Goal: Use online tool/utility: Utilize a website feature to perform a specific function

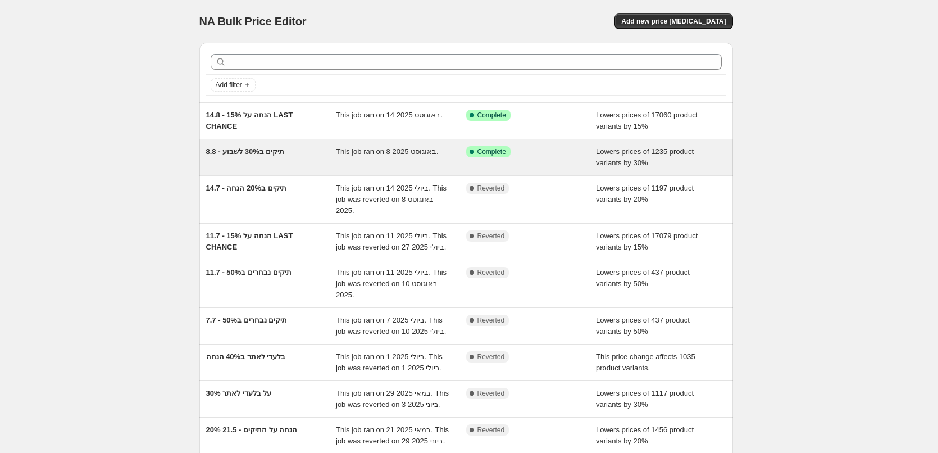
click at [554, 153] on div "Success Complete Complete" at bounding box center [522, 151] width 113 height 11
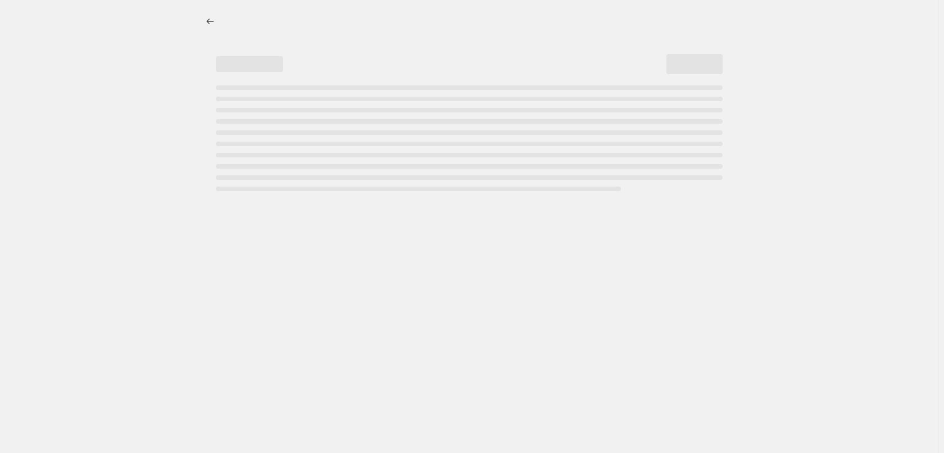
select select "percentage"
select select "collection"
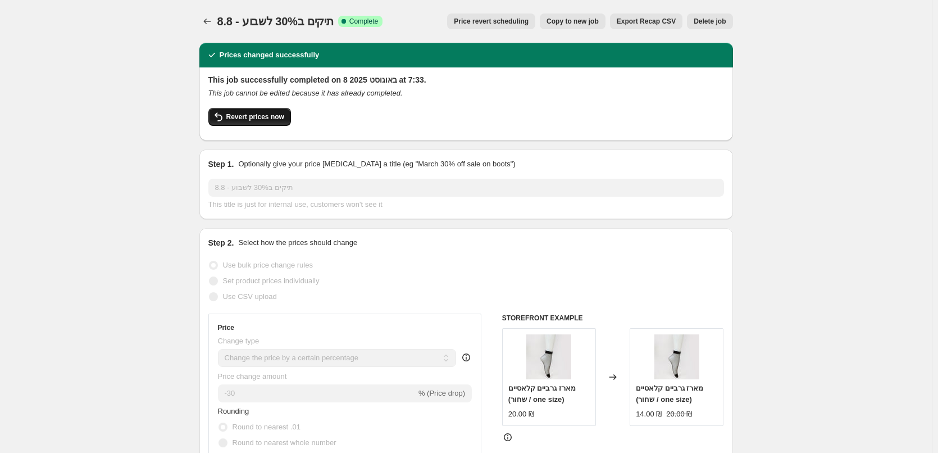
click at [278, 115] on span "Revert prices now" at bounding box center [255, 116] width 58 height 9
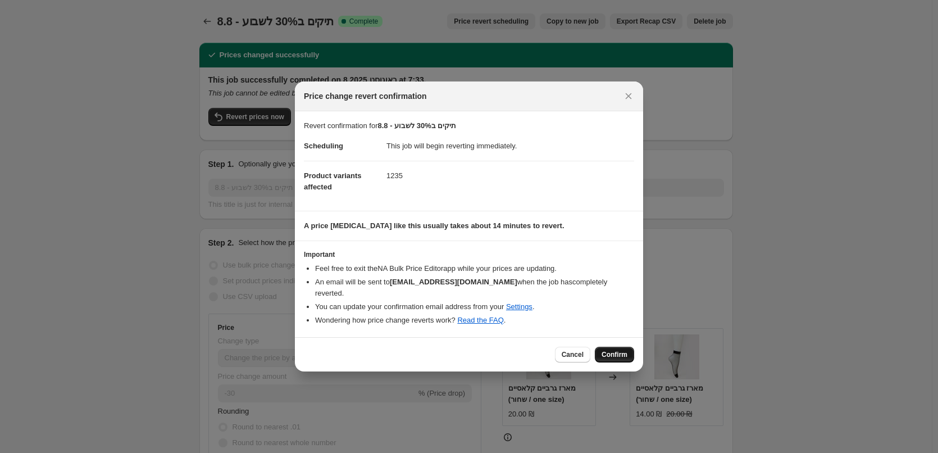
click at [604, 347] on button "Confirm" at bounding box center [614, 355] width 39 height 16
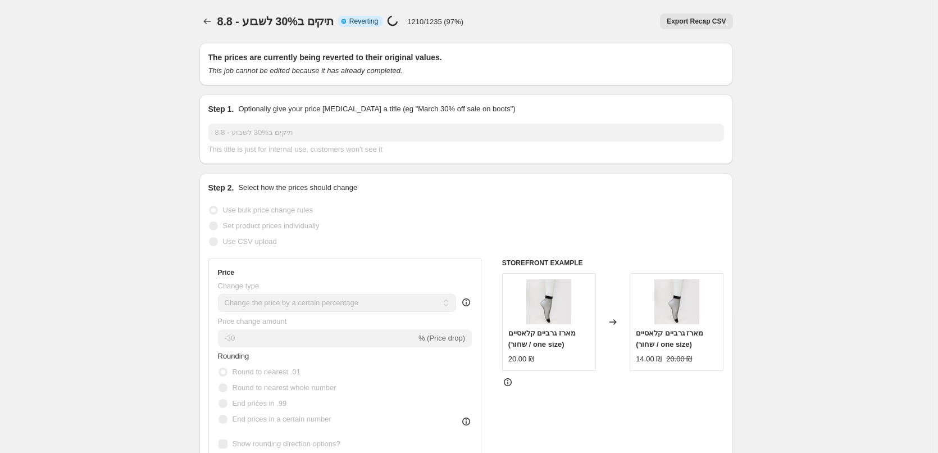
select select "percentage"
select select "collection"
